Goal: Find specific page/section

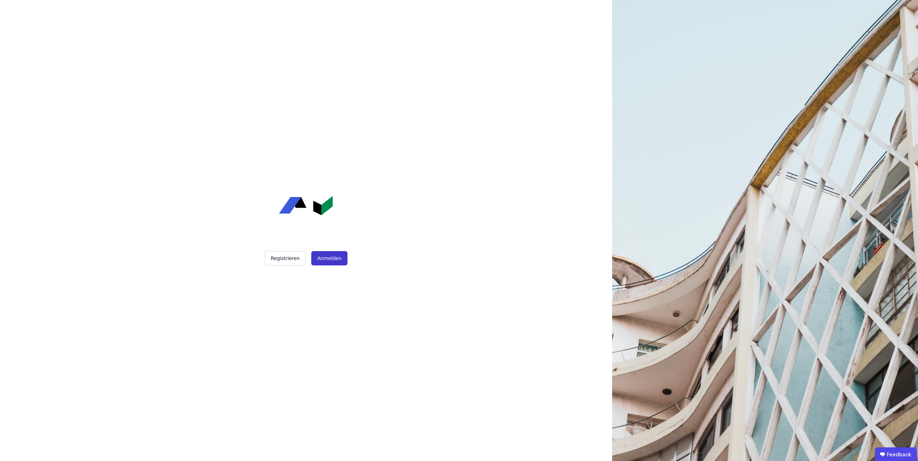
click at [328, 257] on button "Anmelden" at bounding box center [329, 258] width 36 height 14
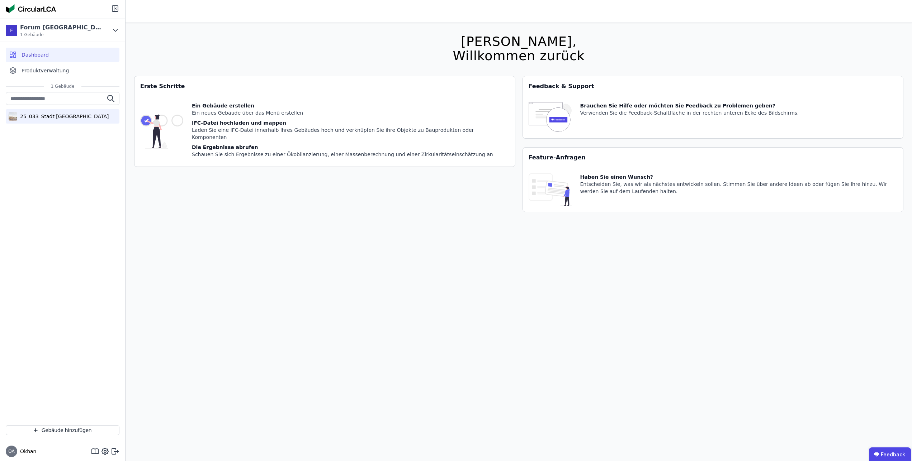
click at [70, 117] on div "25_033_Stadt [GEOGRAPHIC_DATA]" at bounding box center [62, 116] width 91 height 7
